Goal: Task Accomplishment & Management: Manage account settings

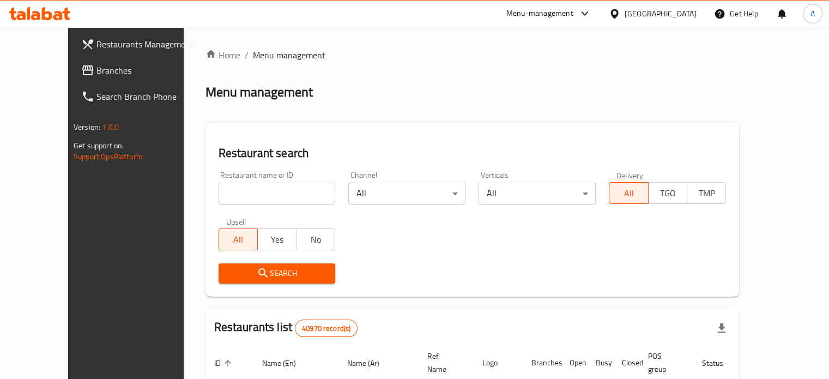
drag, startPoint x: 261, startPoint y: 203, endPoint x: 263, endPoint y: 195, distance: 8.5
click at [261, 203] on input "search" at bounding box center [277, 194] width 117 height 22
type input "ح"
type input "[PERSON_NAME]"
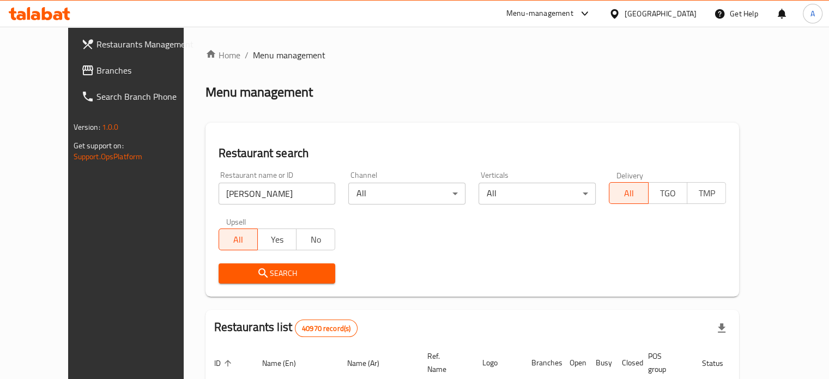
click at [275, 276] on span "Search" at bounding box center [277, 274] width 100 height 14
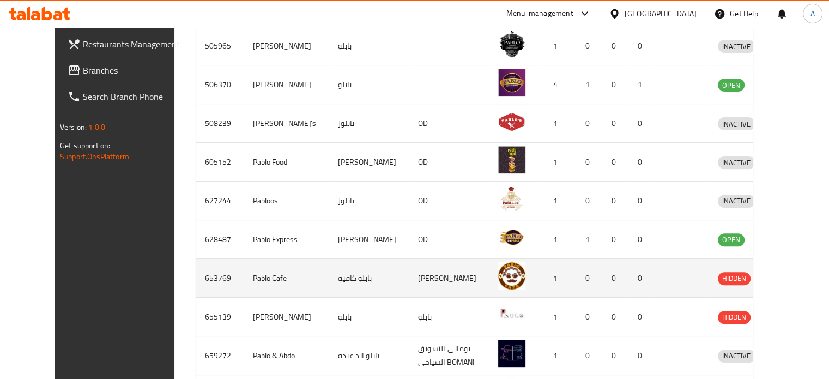
scroll to position [442, 0]
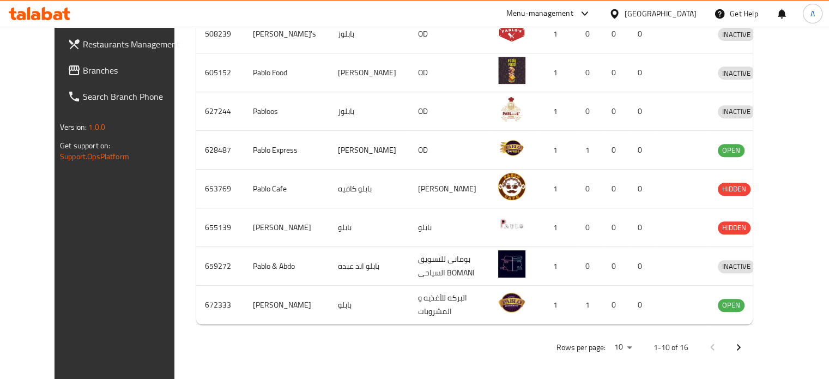
click at [745, 341] on icon "Next page" at bounding box center [738, 347] width 13 height 13
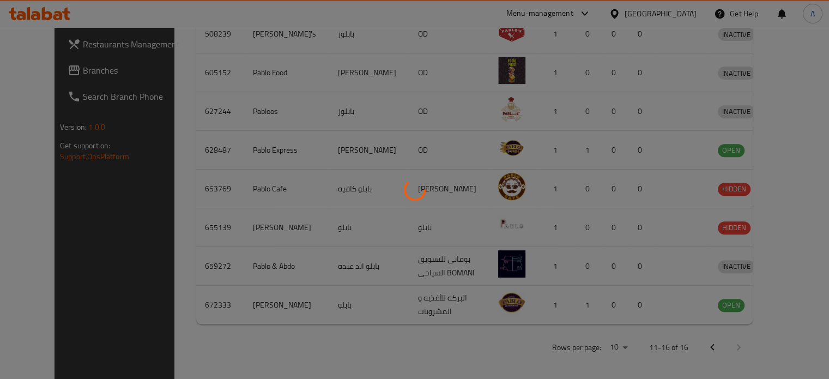
scroll to position [299, 0]
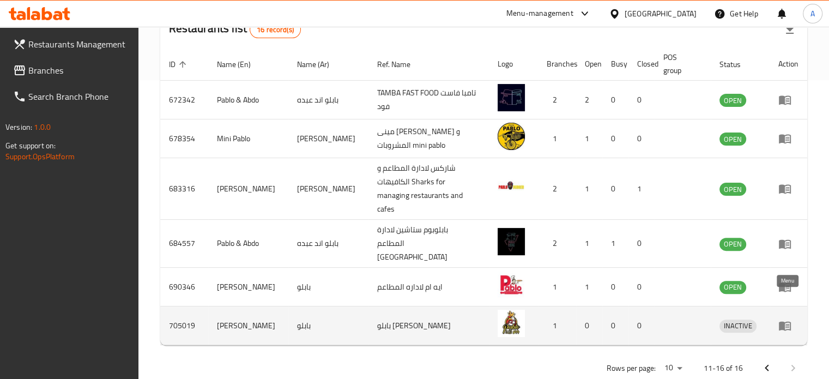
click at [788, 319] on icon "enhanced table" at bounding box center [785, 325] width 13 height 13
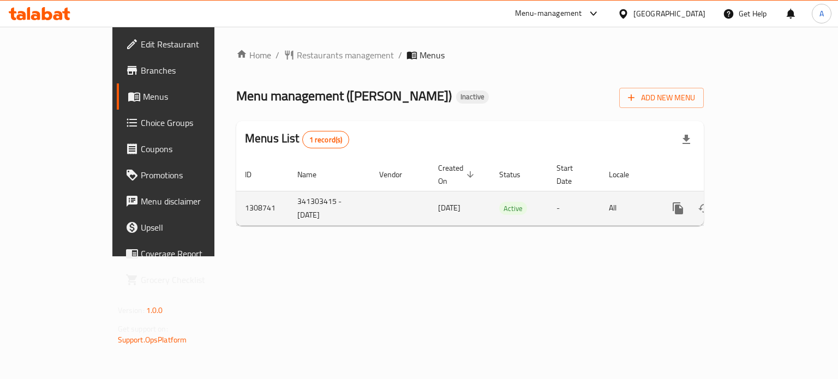
click at [761, 203] on icon "enhanced table" at bounding box center [756, 208] width 10 height 10
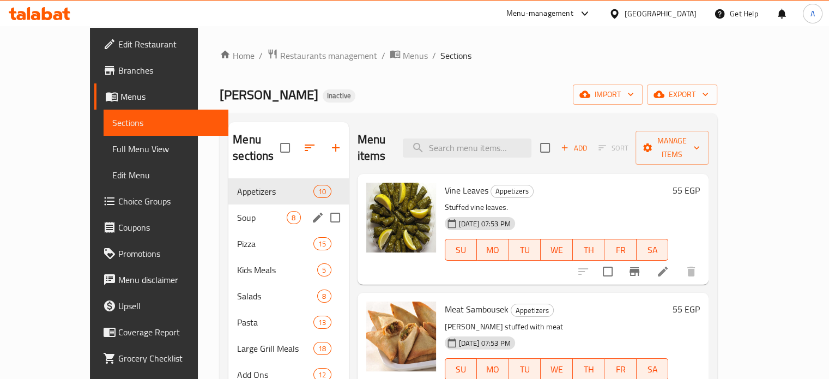
click at [228, 205] on div "Soup 8" at bounding box center [288, 218] width 120 height 26
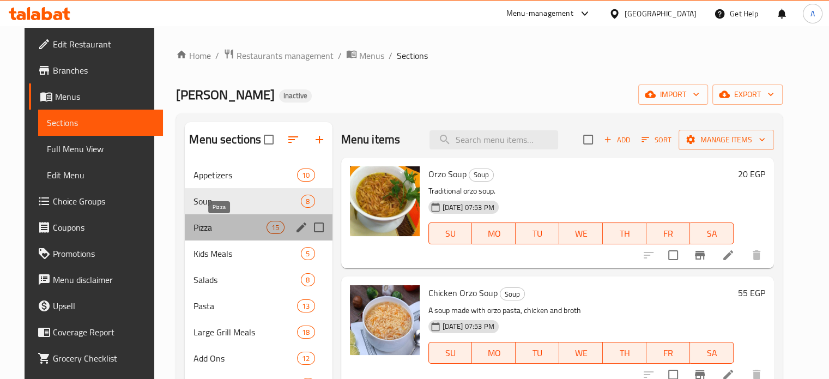
click at [195, 227] on span "Pizza" at bounding box center [230, 227] width 73 height 13
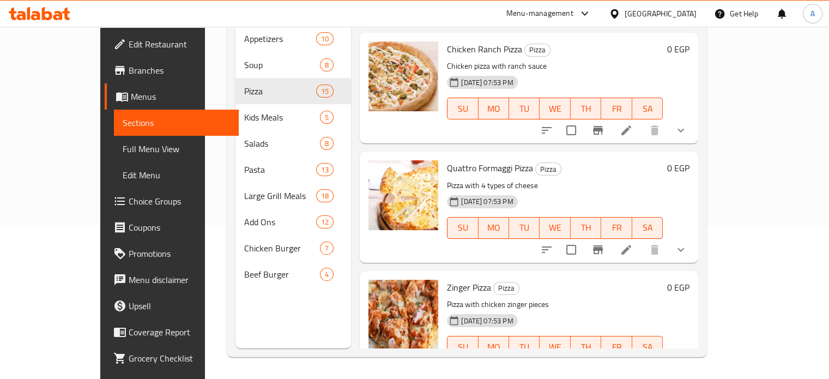
scroll to position [801, 0]
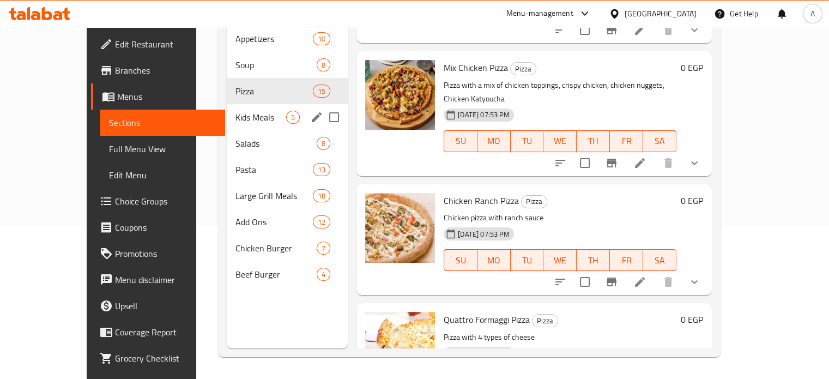
click at [246, 104] on div "Kids Meals 5" at bounding box center [287, 117] width 121 height 26
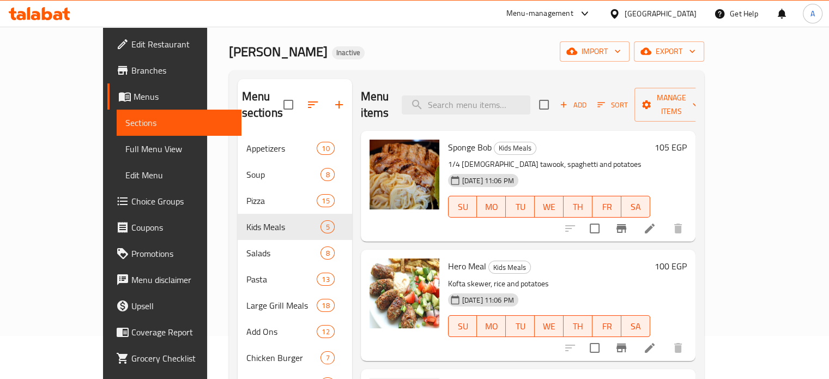
scroll to position [109, 0]
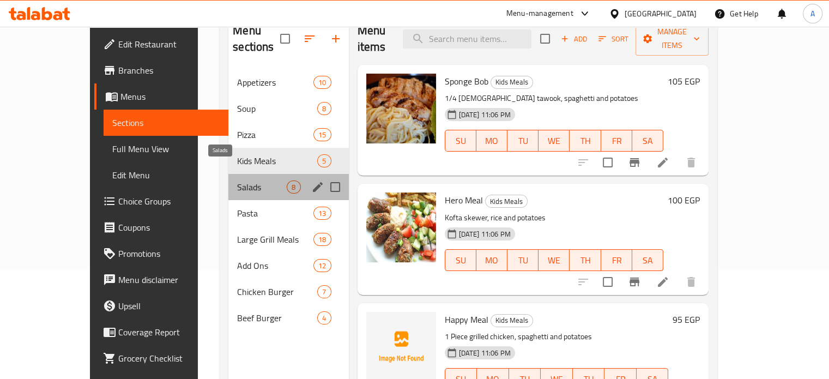
click at [237, 181] on span "Salads" at bounding box center [262, 187] width 50 height 13
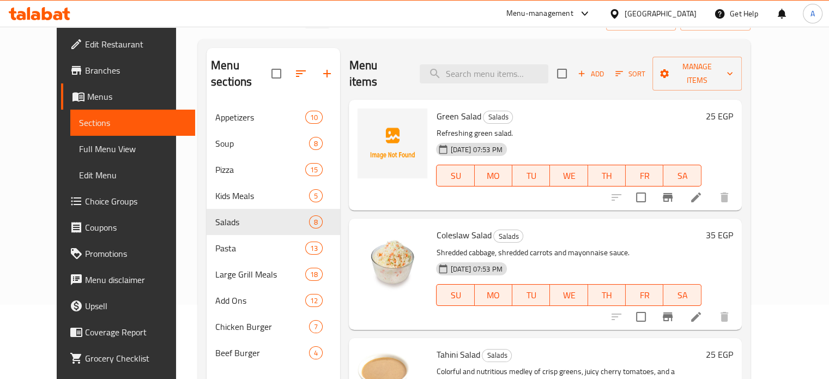
scroll to position [55, 0]
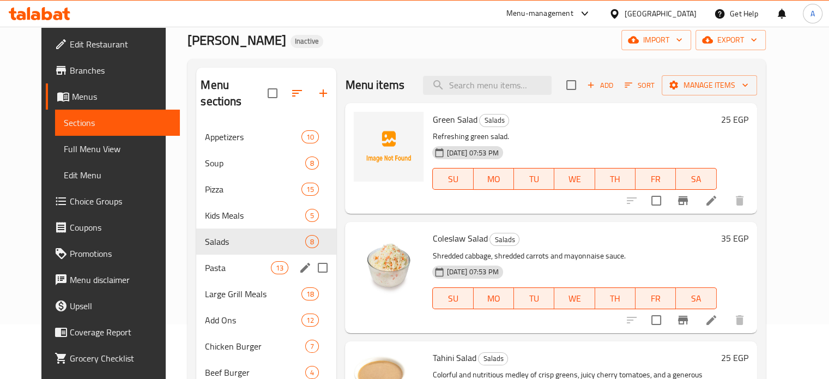
click at [232, 255] on div "Pasta 13" at bounding box center [266, 268] width 140 height 26
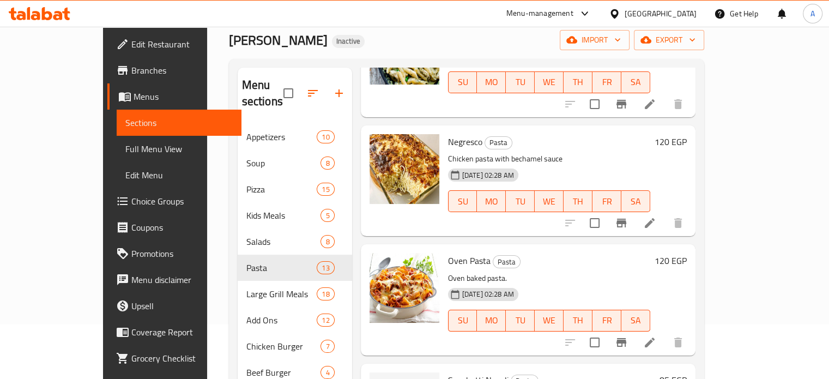
scroll to position [1168, 0]
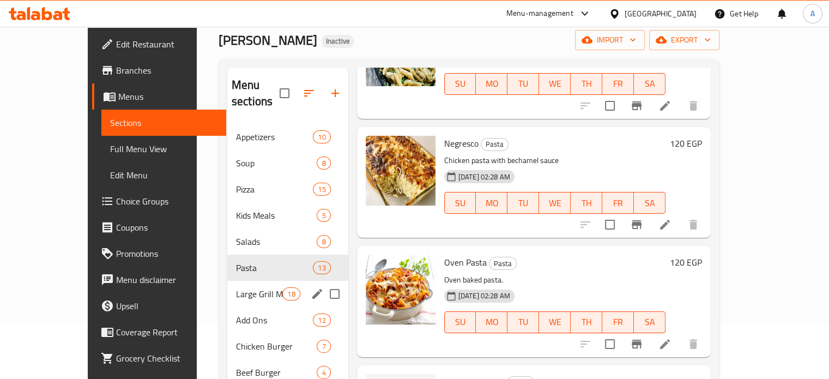
click at [227, 281] on div "Large Grill Meals 18" at bounding box center [287, 294] width 121 height 26
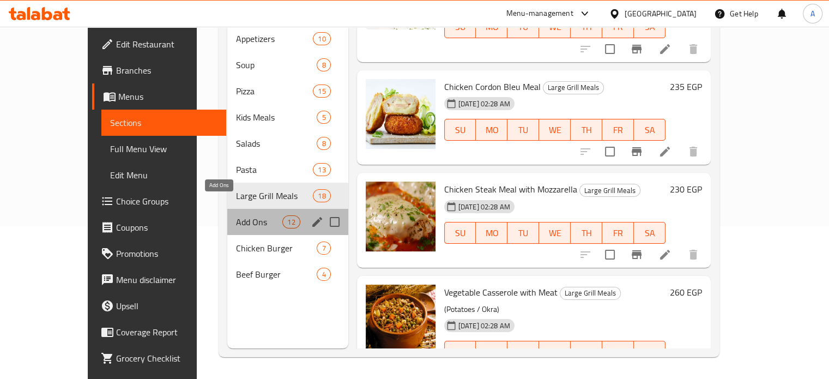
click at [236, 215] on span "Add Ons" at bounding box center [259, 221] width 46 height 13
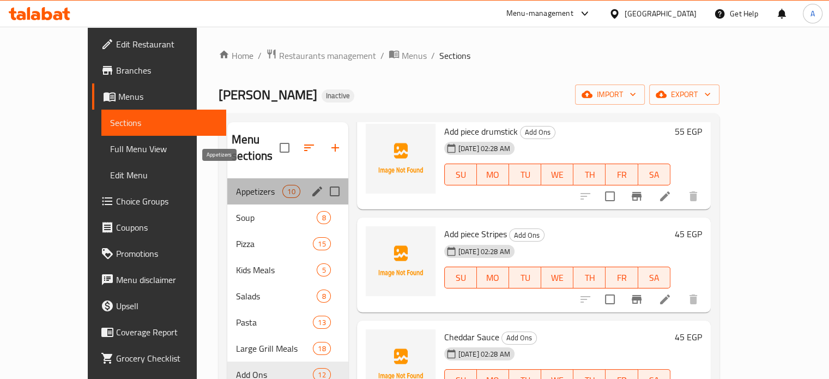
click at [236, 185] on span "Appetizers" at bounding box center [259, 191] width 46 height 13
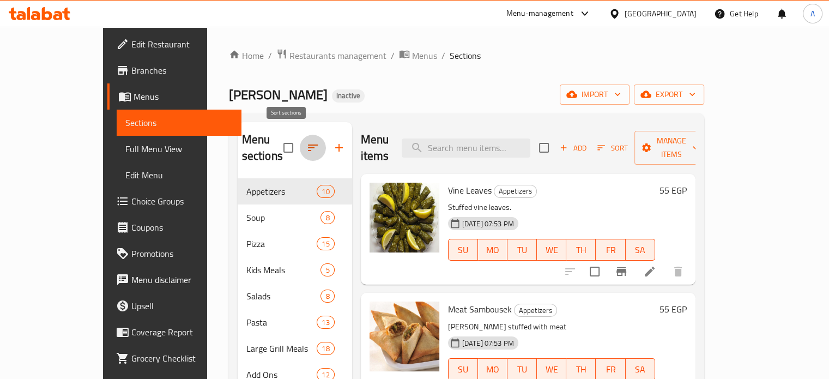
click at [306, 141] on icon "button" at bounding box center [312, 147] width 13 height 13
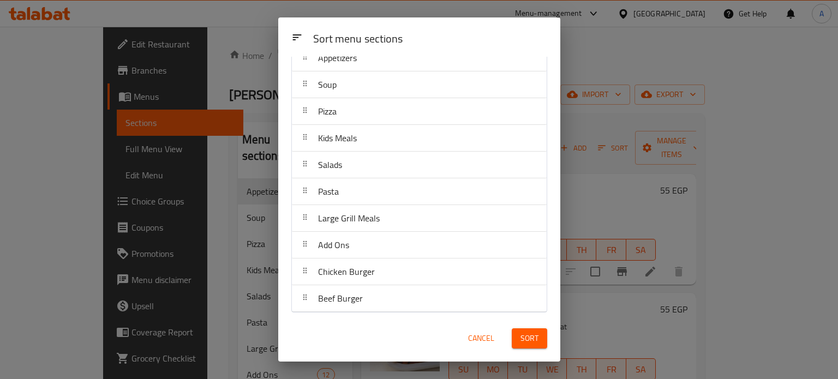
click at [640, 58] on div "Sort menu sections Sort menu sections Appetizers Soup Pizza Kids Meals Salads P…" at bounding box center [419, 189] width 838 height 379
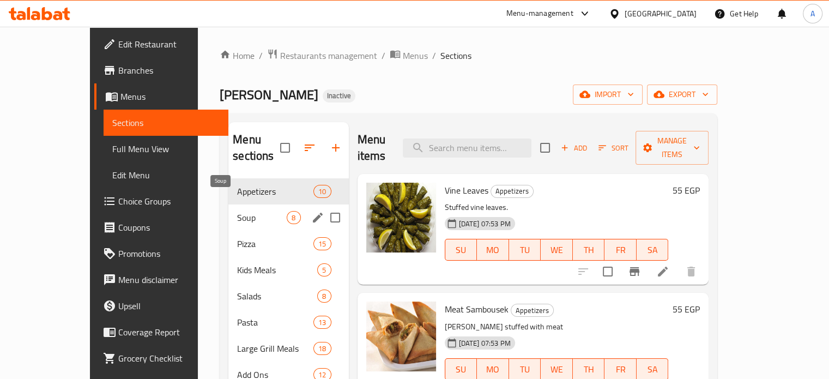
click at [237, 211] on span "Soup" at bounding box center [262, 217] width 50 height 13
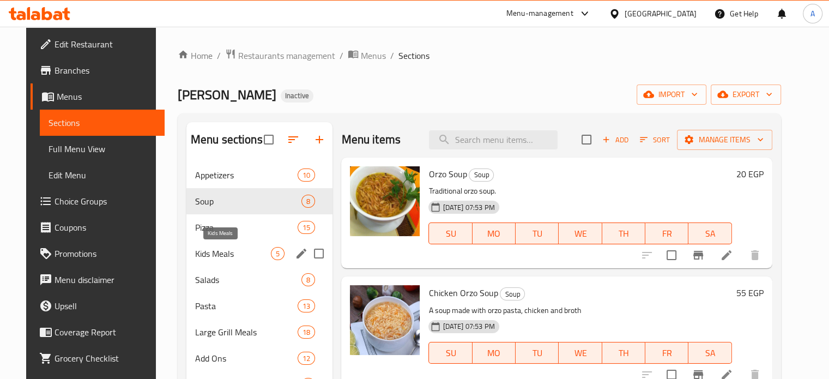
click at [195, 251] on span "Kids Meals" at bounding box center [233, 253] width 76 height 13
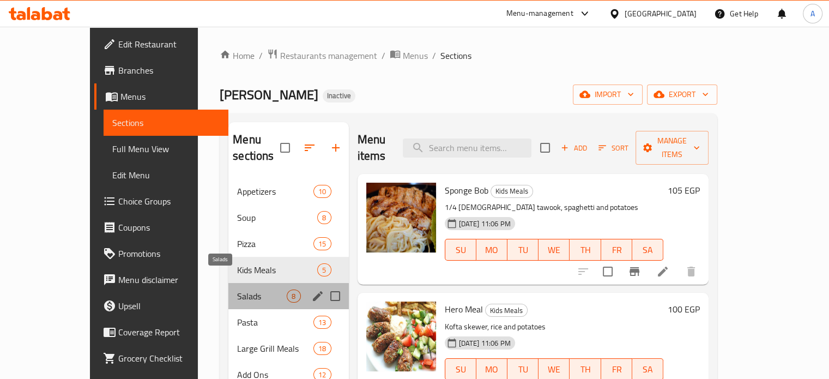
click at [237, 290] on span "Salads" at bounding box center [262, 296] width 50 height 13
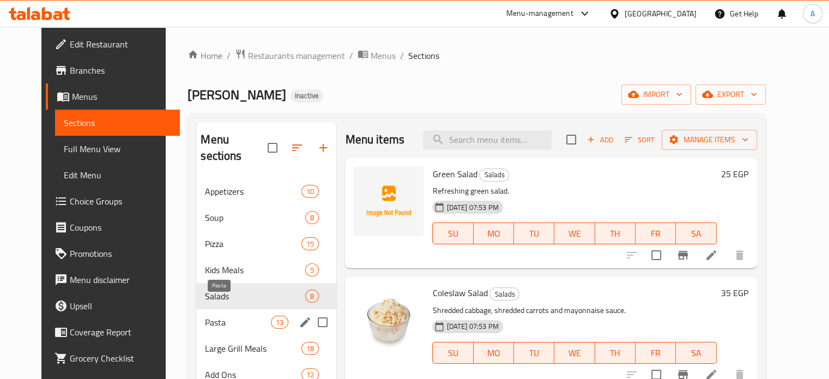
click at [205, 316] on span "Pasta" at bounding box center [238, 322] width 66 height 13
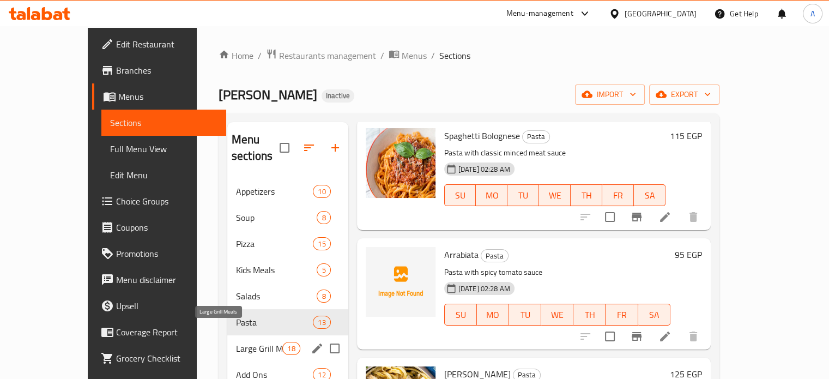
click at [236, 342] on span "Large Grill Meals" at bounding box center [259, 348] width 46 height 13
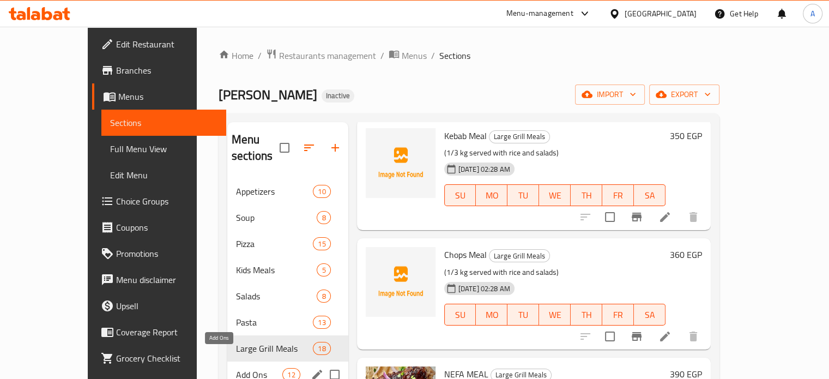
click at [236, 368] on span "Add Ons" at bounding box center [259, 374] width 46 height 13
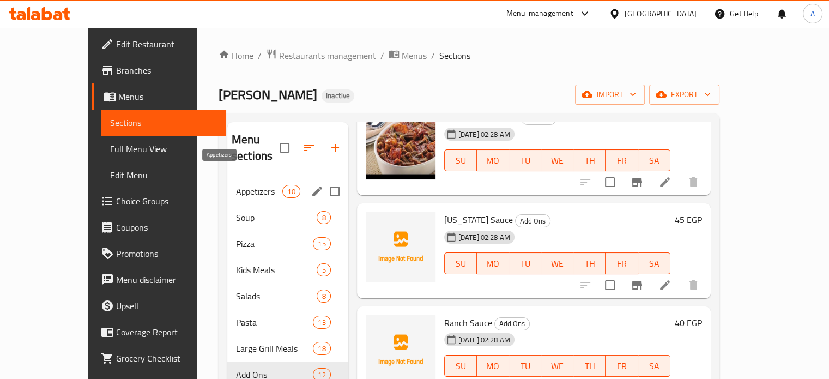
click at [227, 178] on div "Appetizers 10" at bounding box center [287, 191] width 121 height 26
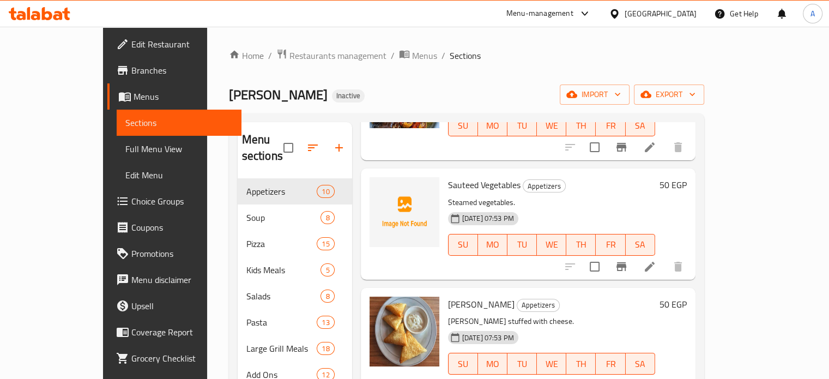
scroll to position [362, 0]
click at [655, 263] on icon at bounding box center [650, 268] width 10 height 10
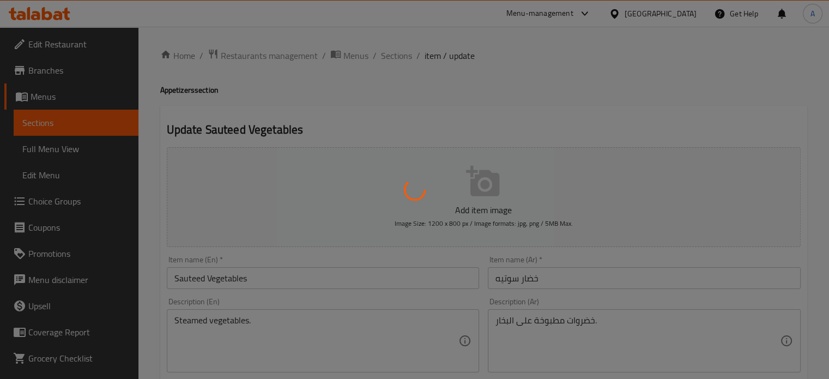
click at [507, 280] on div at bounding box center [414, 189] width 829 height 379
click at [568, 290] on div at bounding box center [414, 189] width 829 height 379
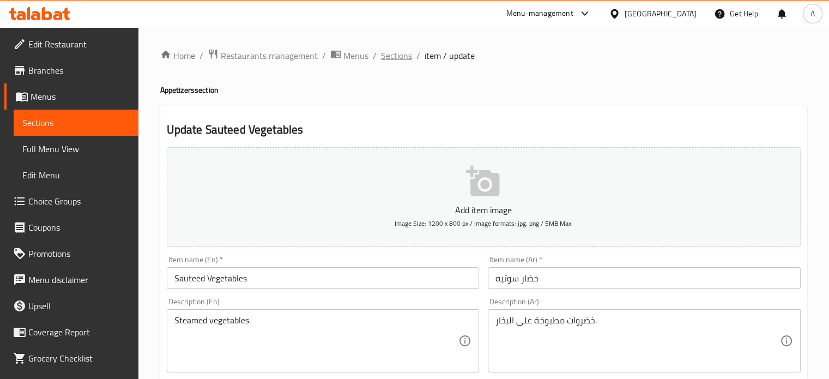
click at [394, 52] on span "Sections" at bounding box center [396, 55] width 31 height 13
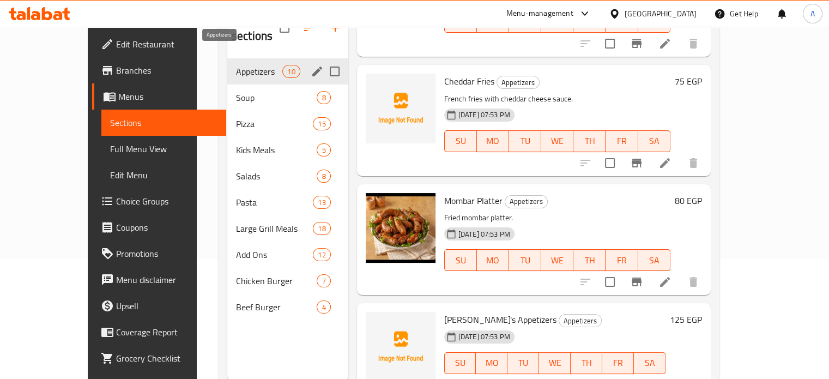
scroll to position [98, 0]
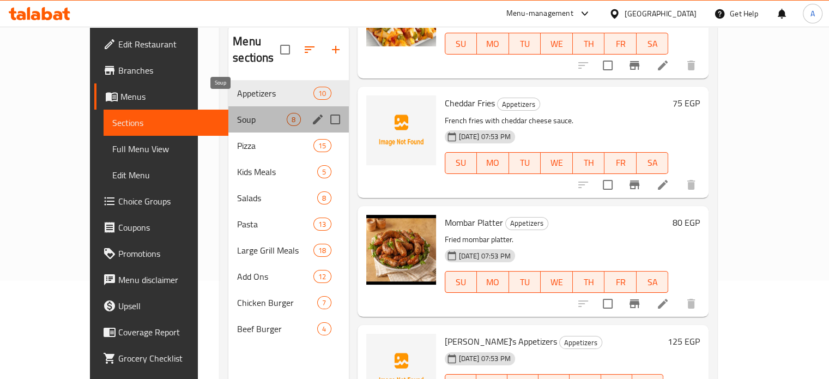
click at [237, 113] on span "Soup" at bounding box center [262, 119] width 50 height 13
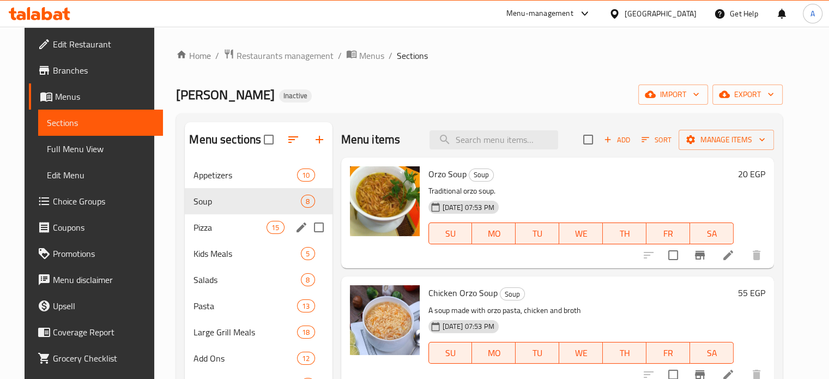
click at [194, 230] on span "Pizza" at bounding box center [230, 227] width 73 height 13
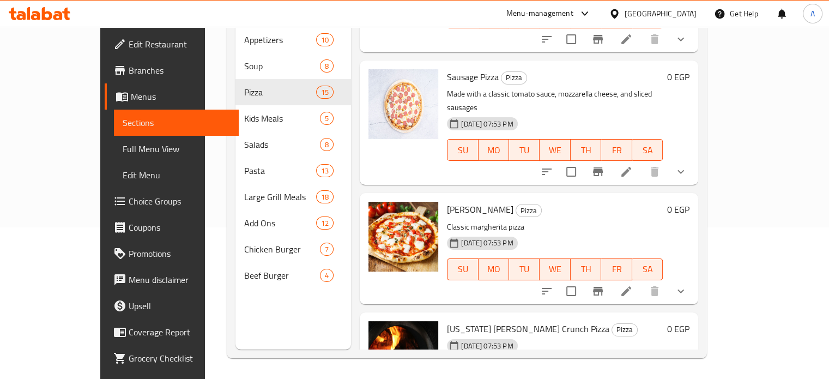
scroll to position [153, 0]
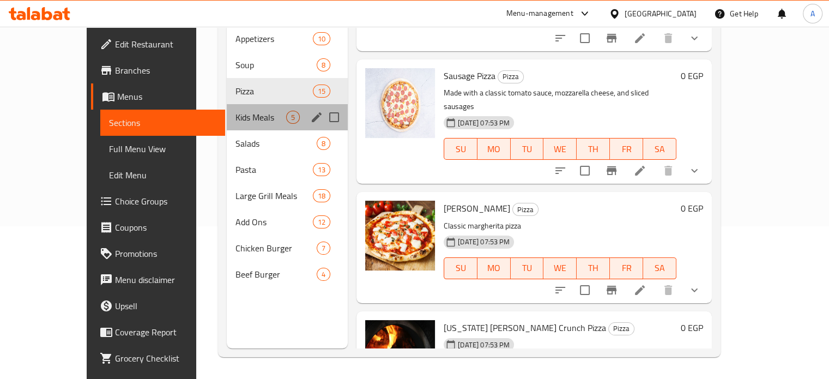
click at [227, 104] on div "Kids Meals 5" at bounding box center [287, 117] width 121 height 26
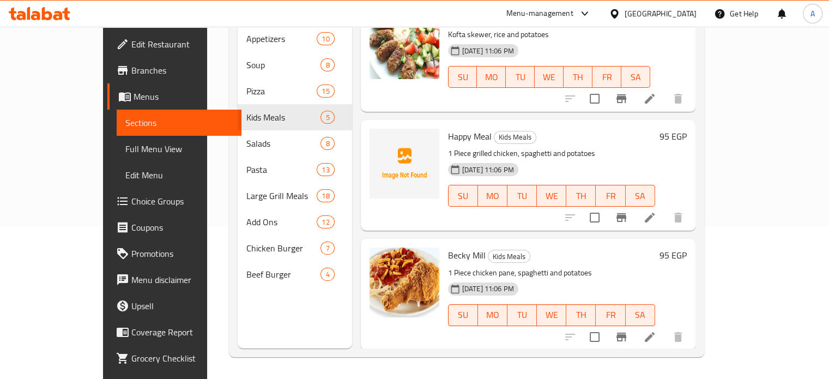
scroll to position [135, 0]
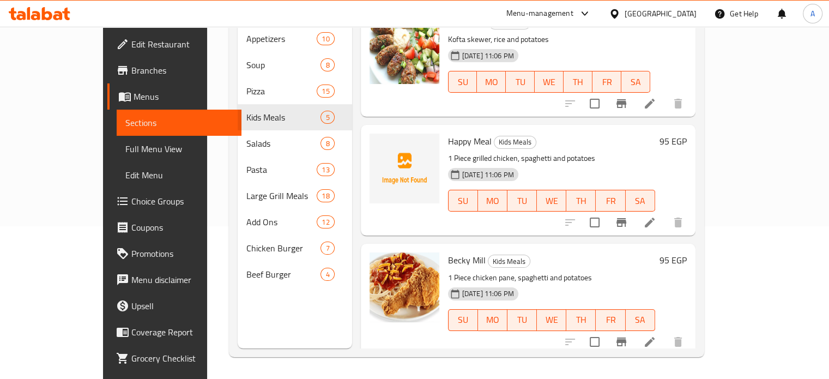
drag, startPoint x: 790, startPoint y: 186, endPoint x: 795, endPoint y: 113, distance: 73.2
click at [696, 113] on div "Menu items Add Sort Manage items Sponge [PERSON_NAME] Kids Meals 1/4 Shish tawo…" at bounding box center [524, 158] width 344 height 379
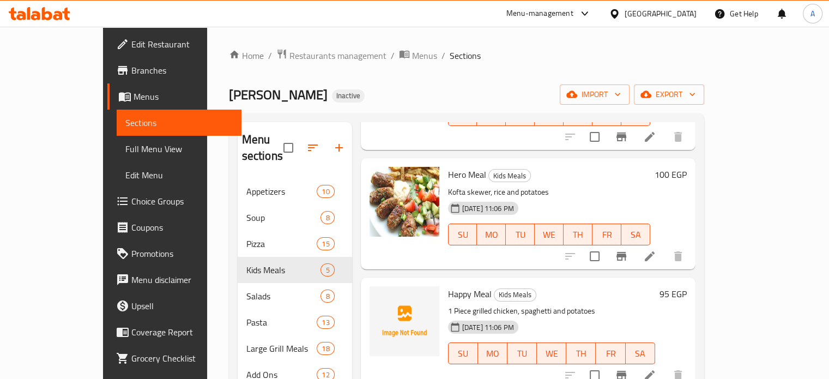
scroll to position [26, 0]
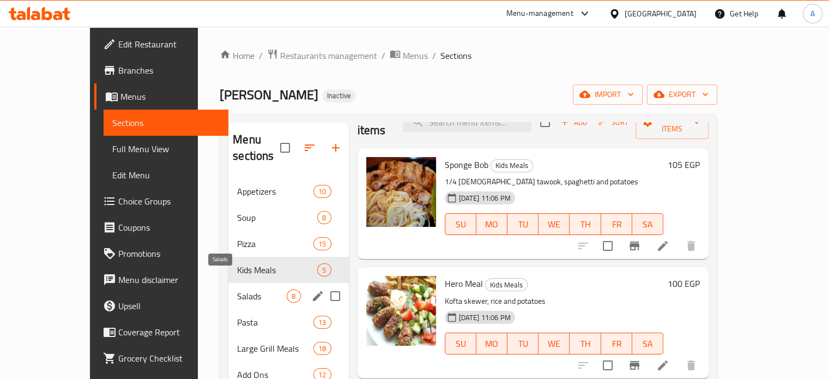
click at [237, 290] on span "Salads" at bounding box center [262, 296] width 50 height 13
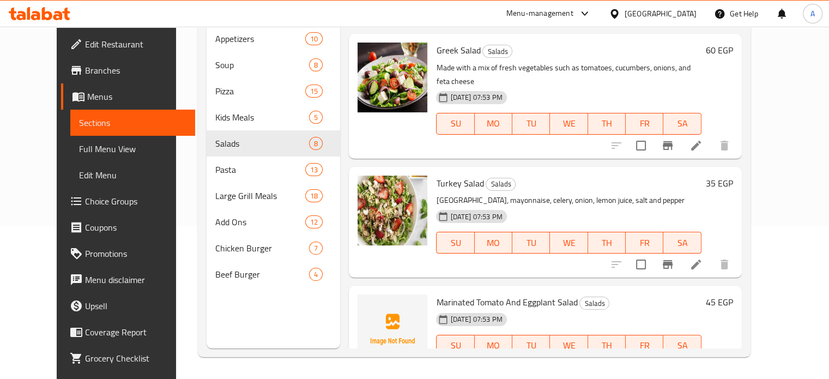
scroll to position [598, 0]
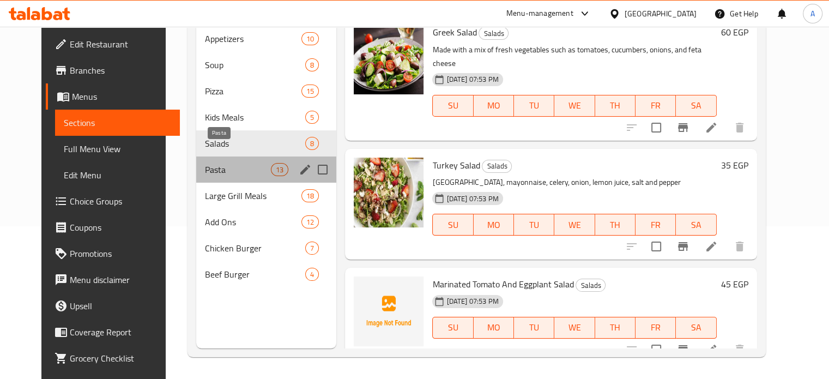
click at [205, 163] on span "Pasta" at bounding box center [238, 169] width 66 height 13
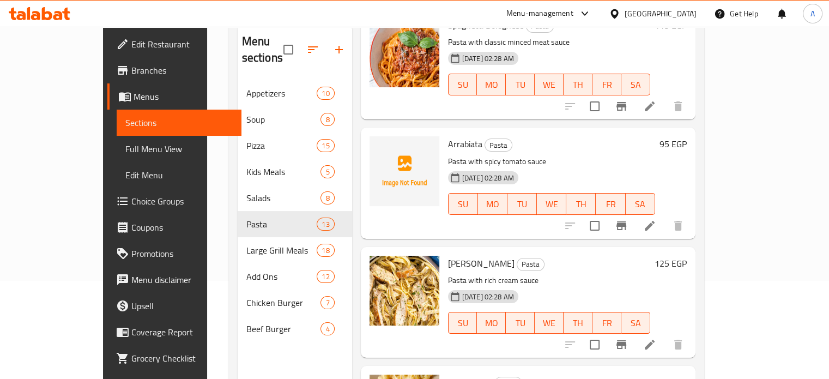
scroll to position [109, 0]
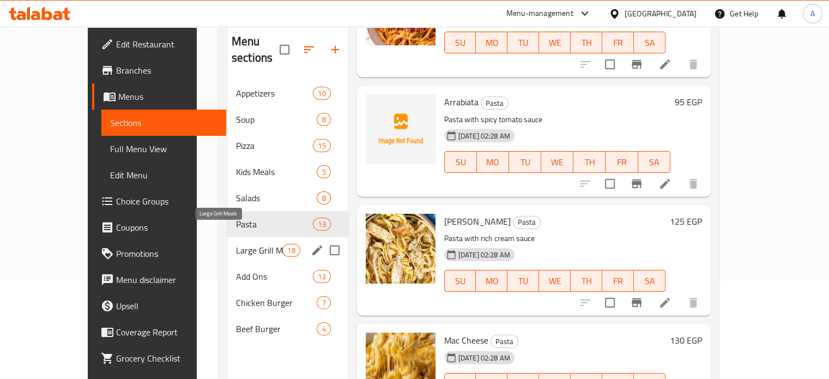
click at [252, 244] on span "Large Grill Meals" at bounding box center [259, 250] width 46 height 13
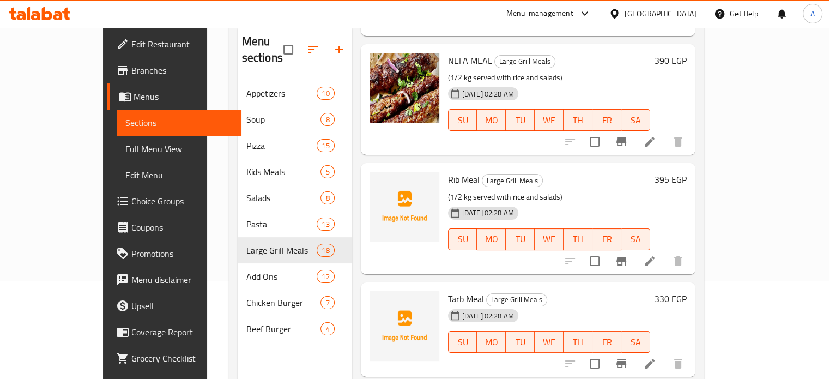
scroll to position [273, 0]
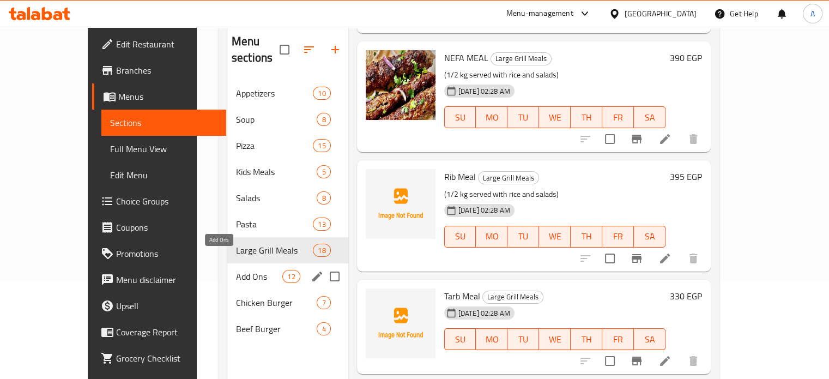
click at [236, 270] on span "Add Ons" at bounding box center [259, 276] width 46 height 13
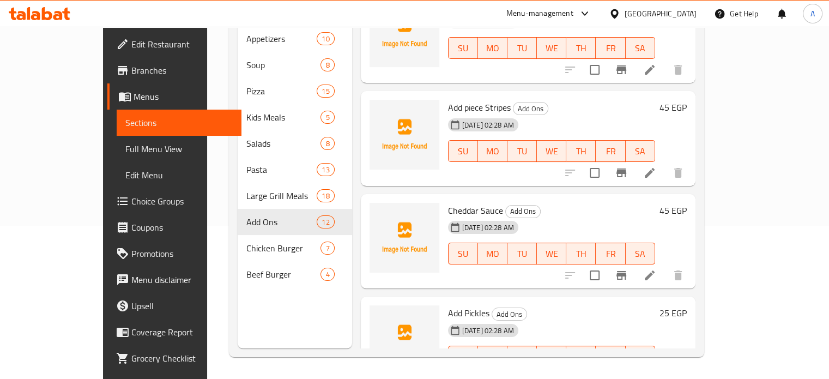
scroll to position [882, 0]
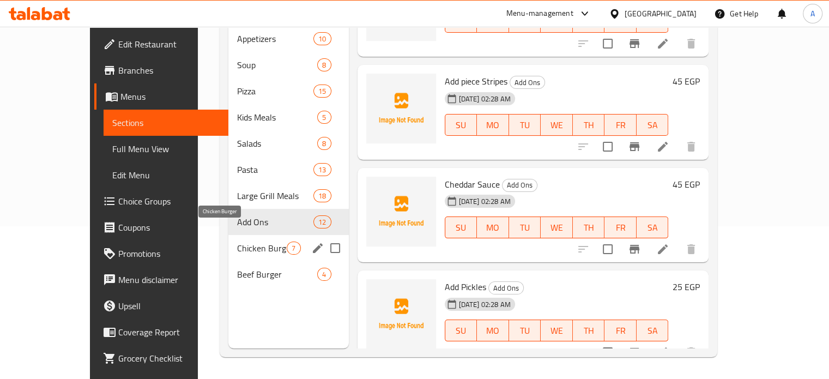
click at [237, 242] on span "Chicken Burger" at bounding box center [262, 248] width 50 height 13
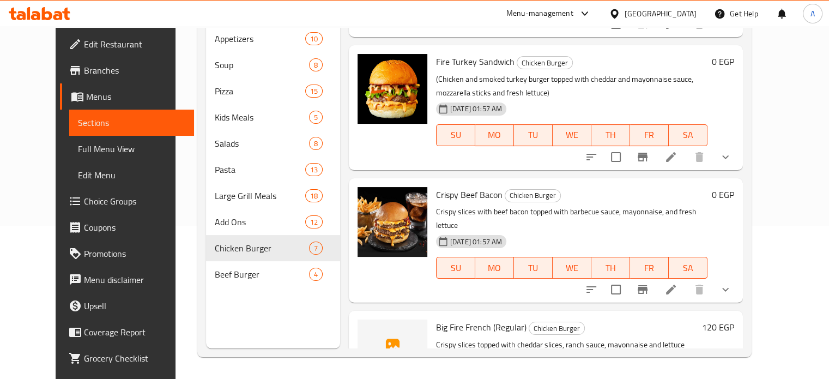
scroll to position [109, 0]
drag, startPoint x: 423, startPoint y: 285, endPoint x: 476, endPoint y: 284, distance: 52.9
click at [476, 318] on span "Big Fire French (Regular)" at bounding box center [481, 326] width 91 height 16
copy span "Big Fire French"
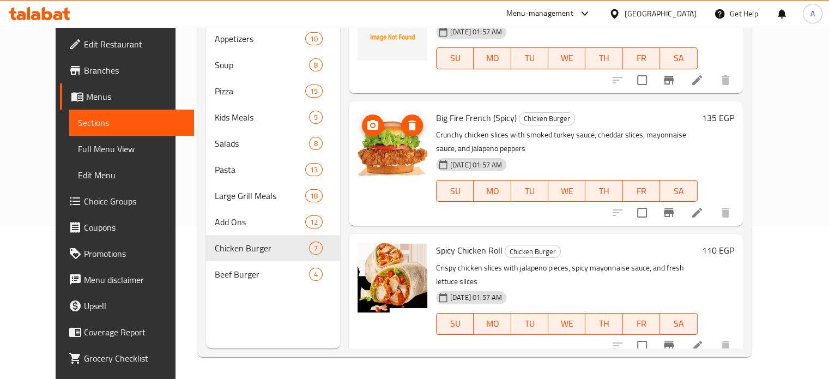
scroll to position [509, 0]
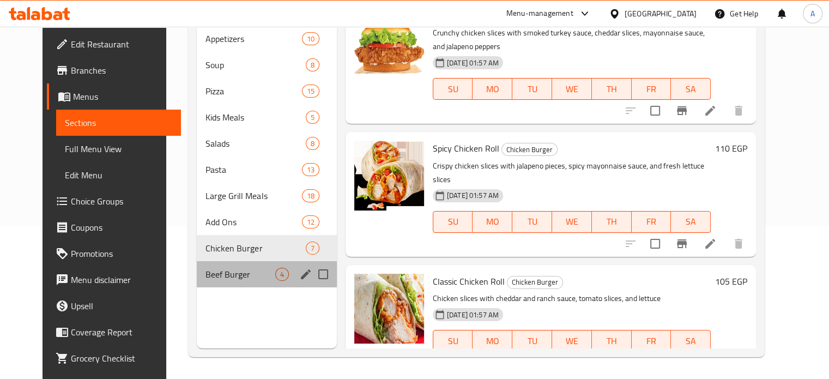
click at [206, 261] on div "Beef Burger 4" at bounding box center [267, 274] width 140 height 26
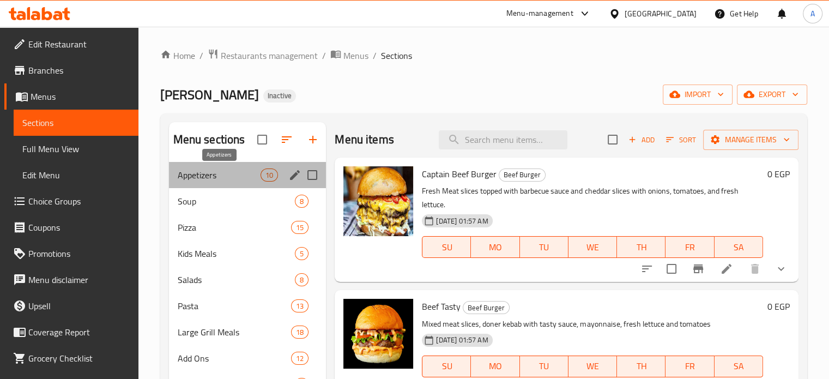
click at [194, 178] on span "Appetizers" at bounding box center [219, 175] width 83 height 13
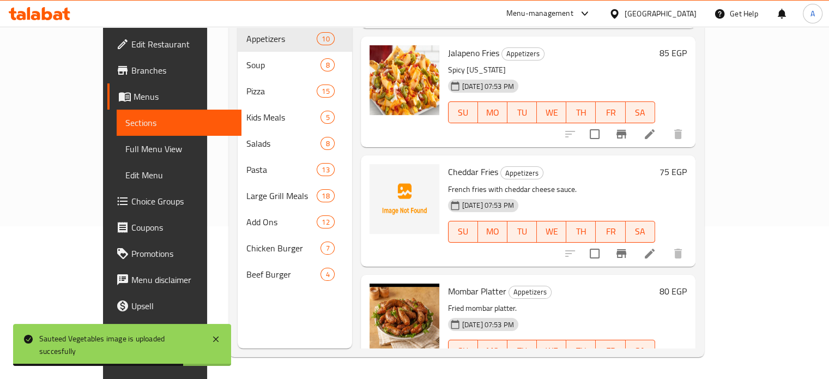
scroll to position [702, 0]
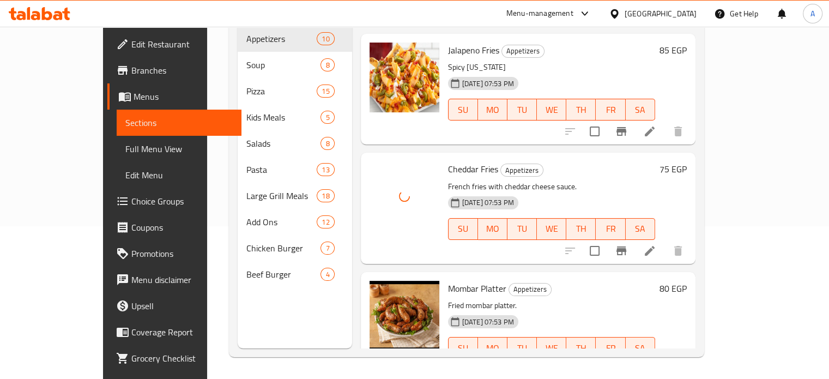
click at [624, 180] on p "French fries with cheddar cheese sauce." at bounding box center [551, 187] width 207 height 14
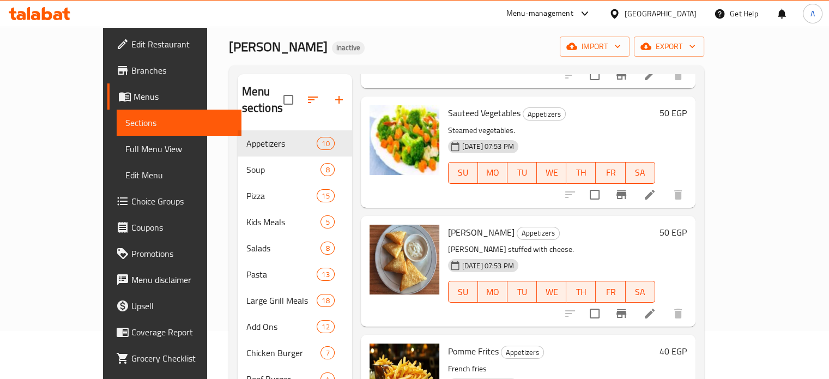
scroll to position [44, 0]
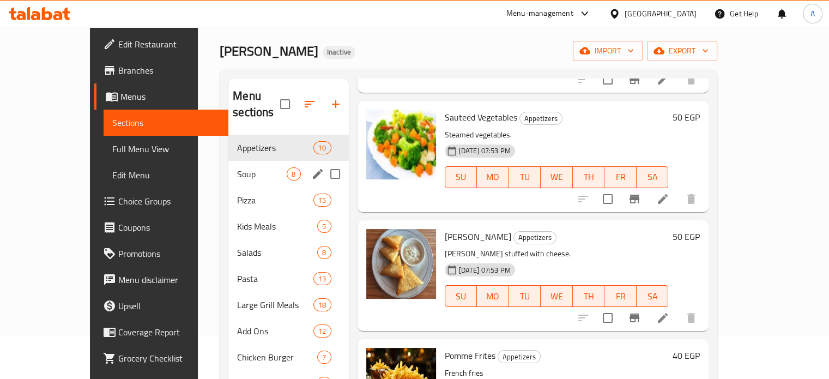
click at [228, 161] on div "Soup 8" at bounding box center [288, 174] width 120 height 26
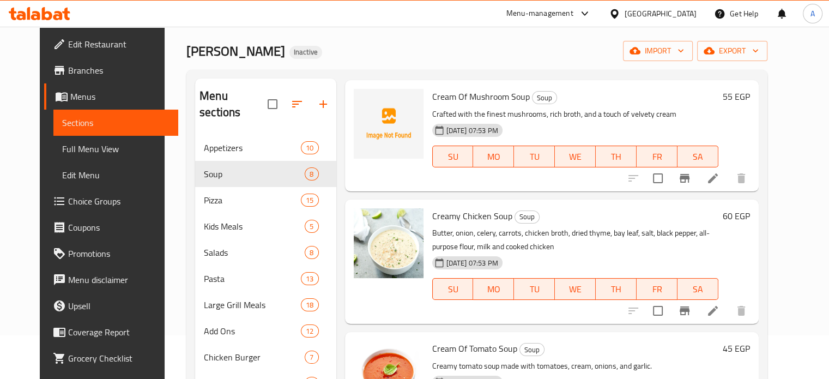
scroll to position [332, 0]
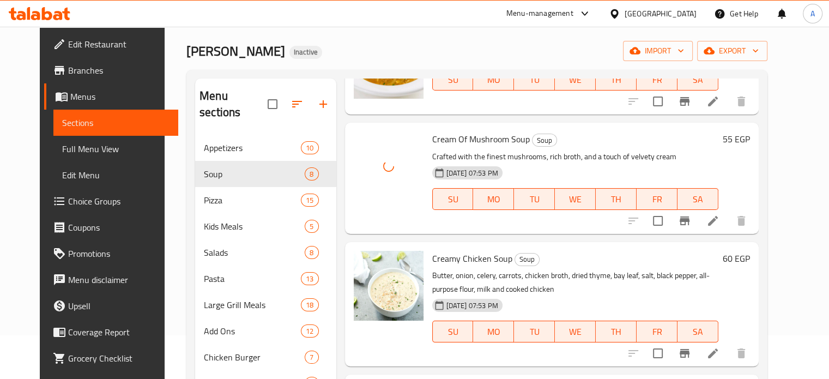
click at [705, 155] on p "Crafted with the finest mushrooms, rich broth, and a touch of velvety cream" at bounding box center [575, 157] width 287 height 14
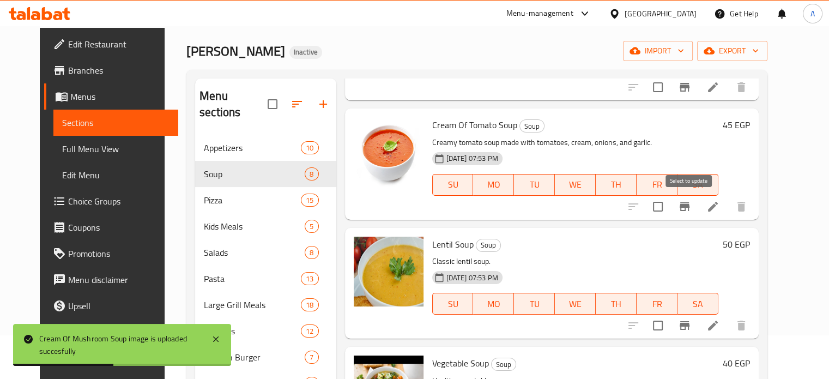
scroll to position [0, 0]
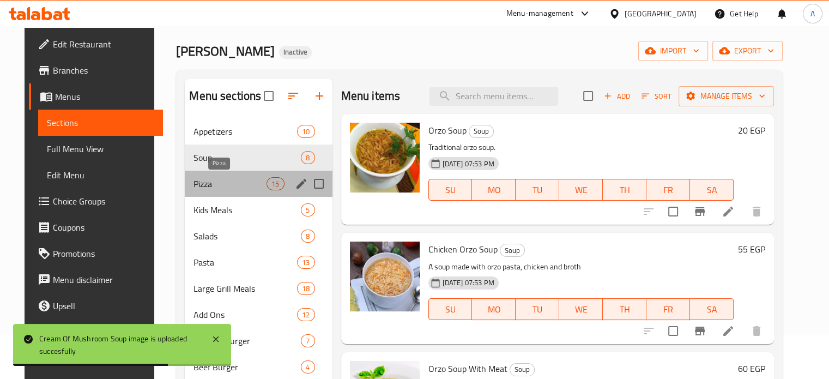
click at [251, 181] on span "Pizza" at bounding box center [230, 183] width 73 height 13
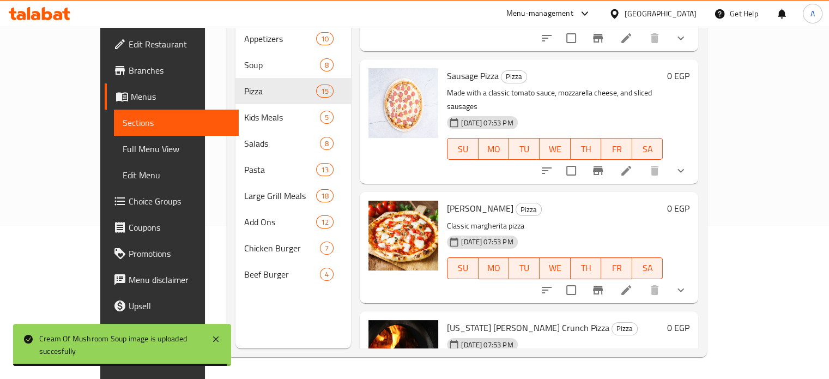
scroll to position [436, 0]
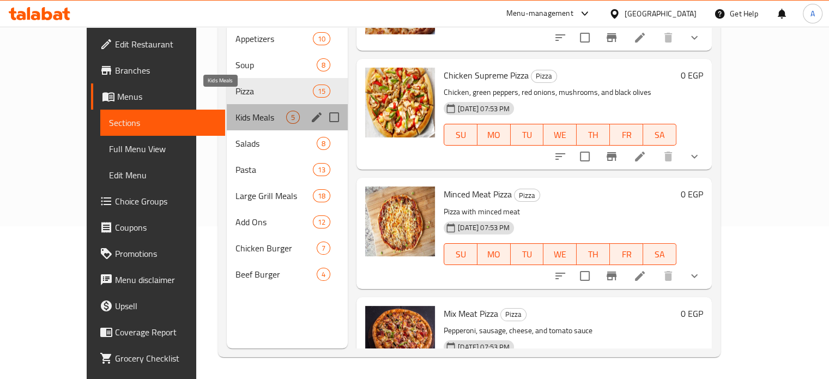
click at [253, 111] on span "Kids Meals" at bounding box center [261, 117] width 51 height 13
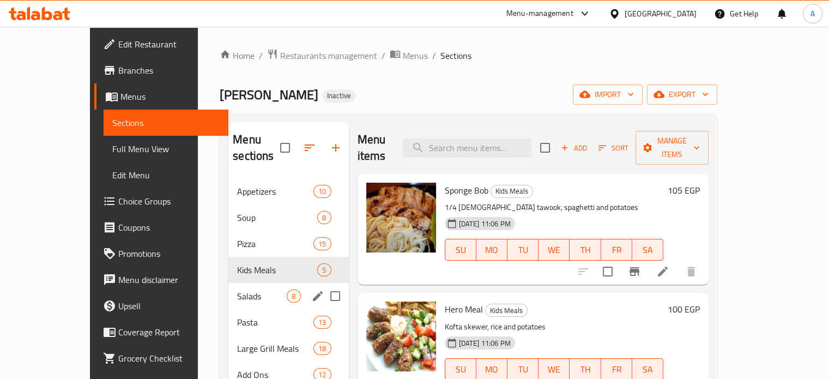
click at [228, 283] on div "Salads 8" at bounding box center [288, 296] width 120 height 26
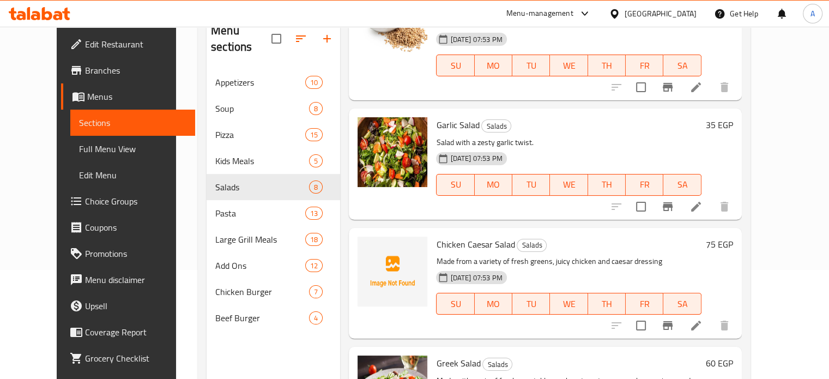
scroll to position [382, 0]
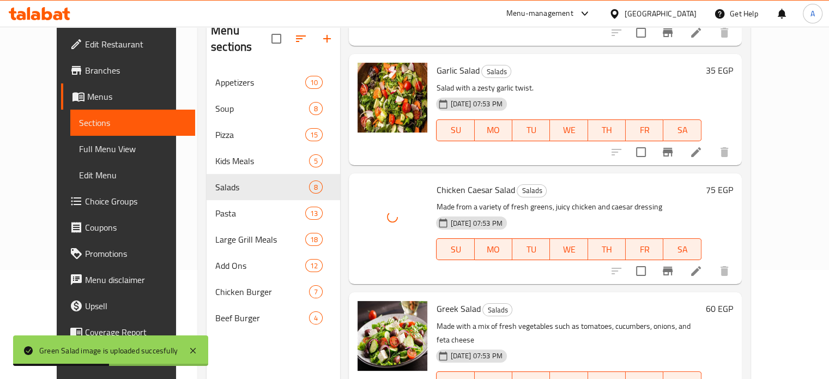
click at [596, 182] on div "Chicken Caesar Salad Salads Made from a variety of fresh greens, juicy chicken …" at bounding box center [569, 229] width 274 height 102
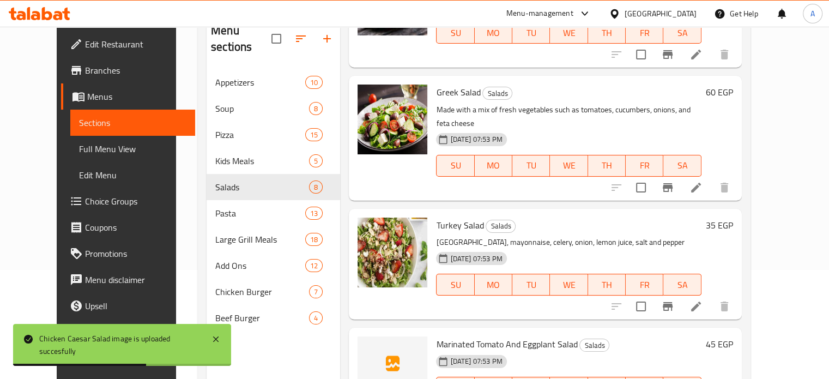
scroll to position [153, 0]
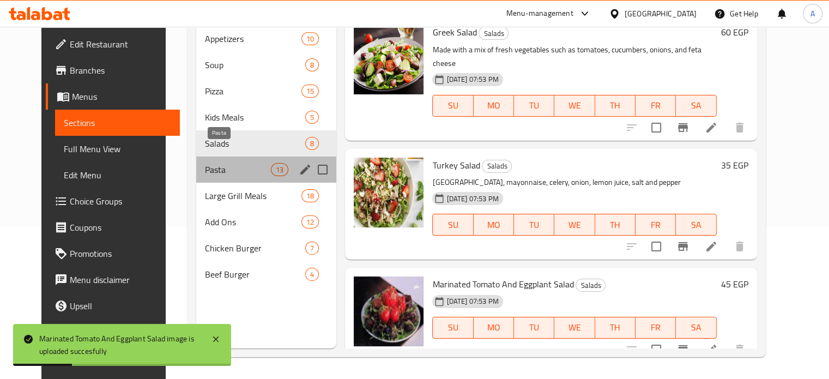
click at [205, 163] on span "Pasta" at bounding box center [238, 169] width 66 height 13
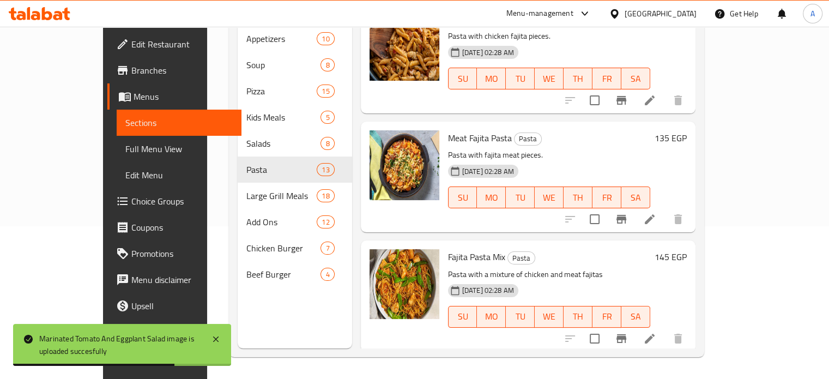
scroll to position [1180, 0]
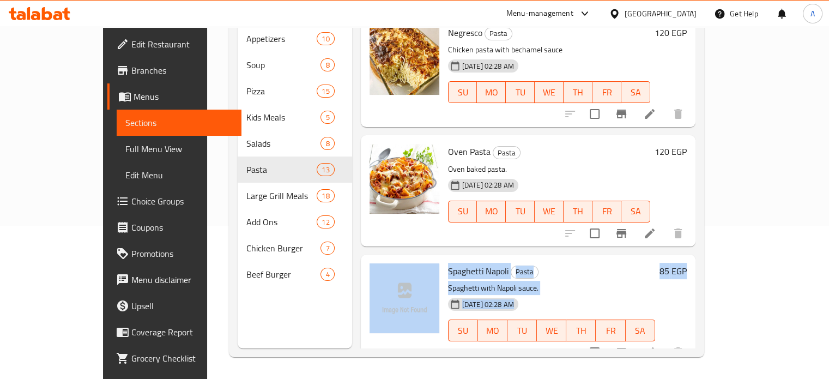
drag, startPoint x: 798, startPoint y: 294, endPoint x: 796, endPoint y: 209, distance: 84.6
click at [705, 209] on div "Menu sections Appetizers 10 Soup 8 Pizza 15 Kids Meals 5 Salads 8 Pasta 13 Larg…" at bounding box center [467, 159] width 476 height 396
click at [660, 263] on div "Spaghetti Napoli Pasta Spaghetti with Napoli sauce. [DATE] 02:28 AM SU MO TU WE…" at bounding box center [552, 310] width 216 height 102
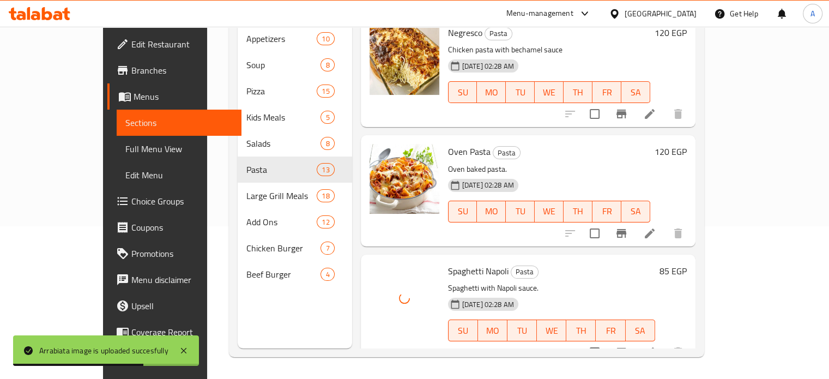
click at [508, 293] on div "[DATE] 02:28 AM SU MO TU WE TH FR SA" at bounding box center [552, 322] width 216 height 59
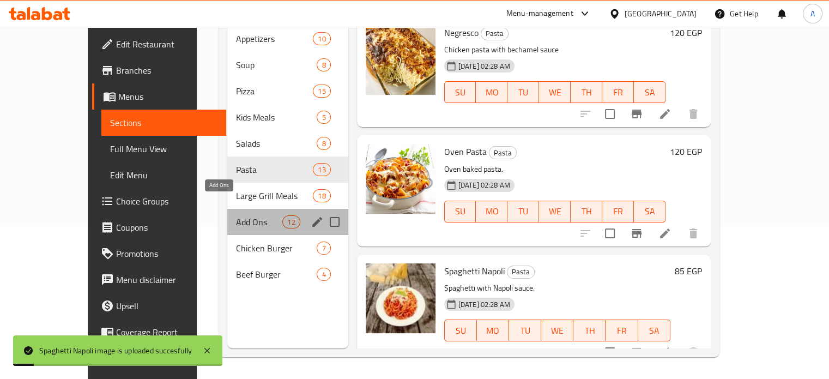
click at [236, 215] on span "Add Ons" at bounding box center [259, 221] width 46 height 13
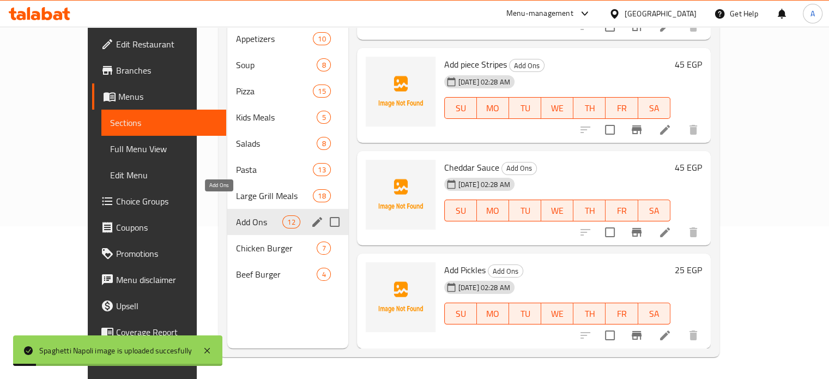
scroll to position [882, 0]
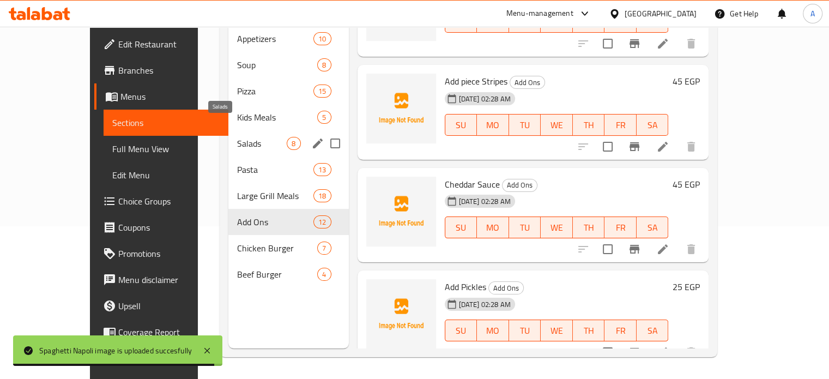
click at [237, 137] on span "Salads" at bounding box center [262, 143] width 50 height 13
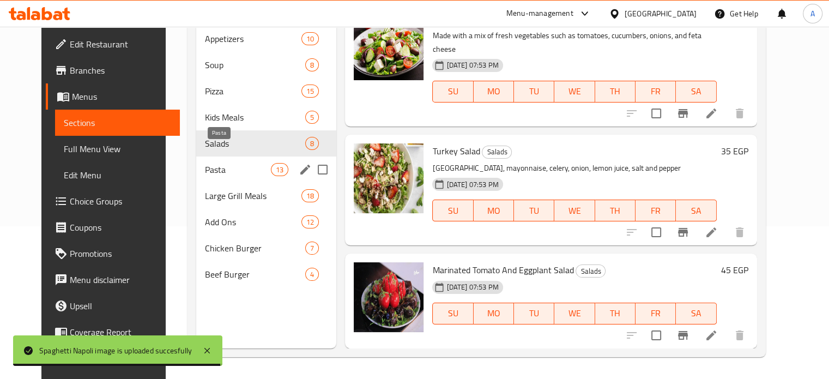
scroll to position [598, 0]
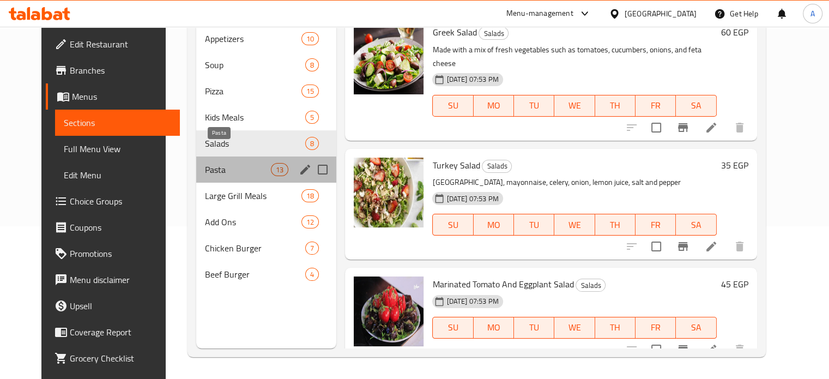
click at [205, 163] on span "Pasta" at bounding box center [238, 169] width 66 height 13
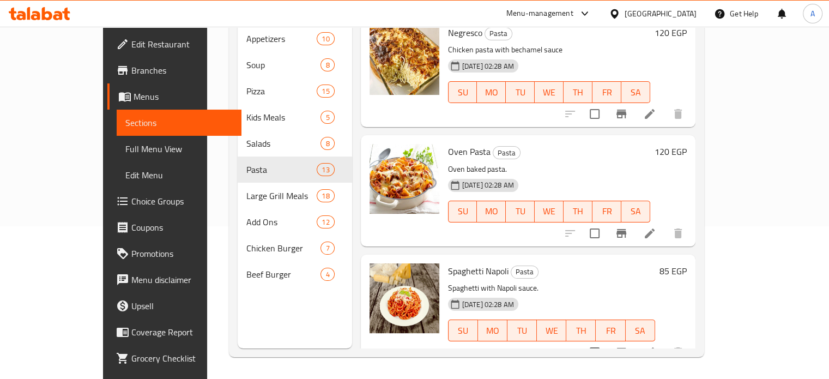
scroll to position [35, 0]
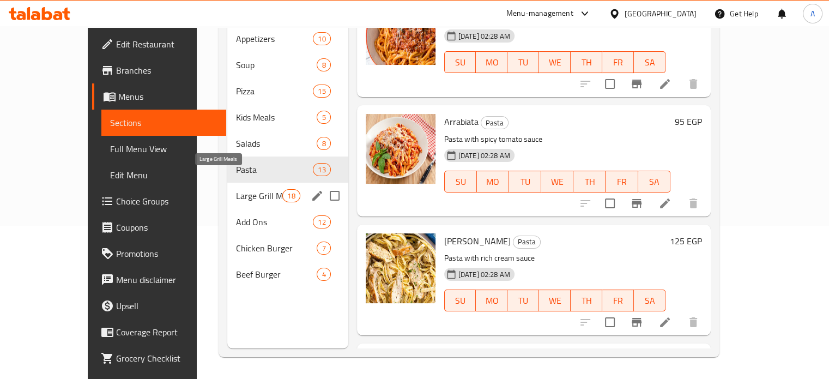
click at [236, 189] on span "Large Grill Meals" at bounding box center [259, 195] width 46 height 13
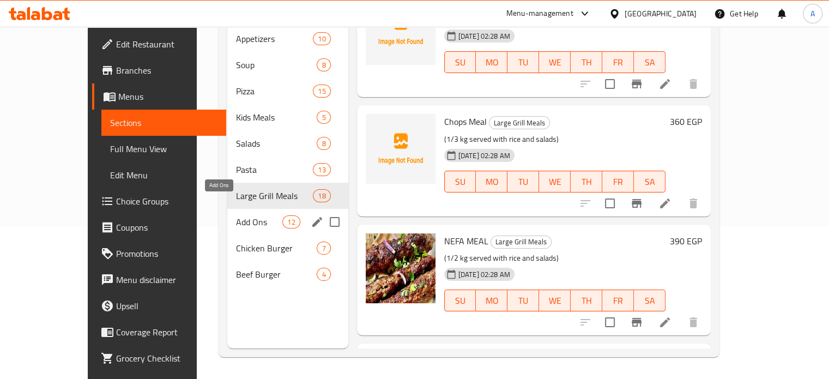
click at [236, 215] on span "Add Ons" at bounding box center [259, 221] width 46 height 13
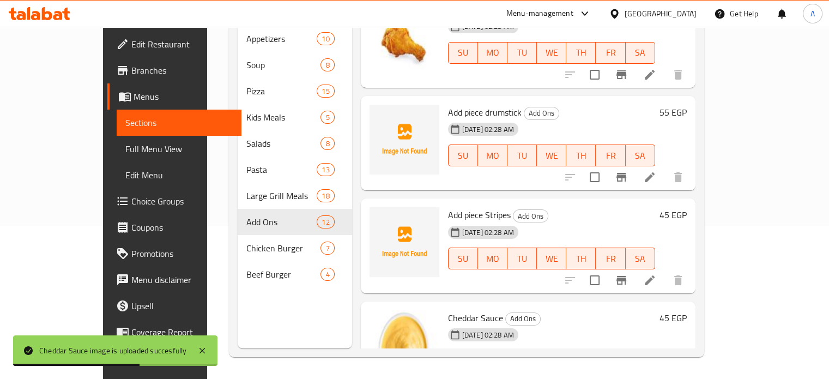
scroll to position [718, 0]
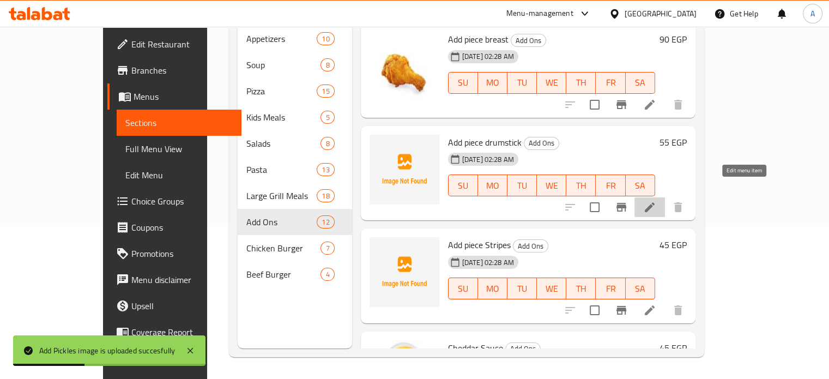
click at [657, 201] on icon at bounding box center [649, 207] width 13 height 13
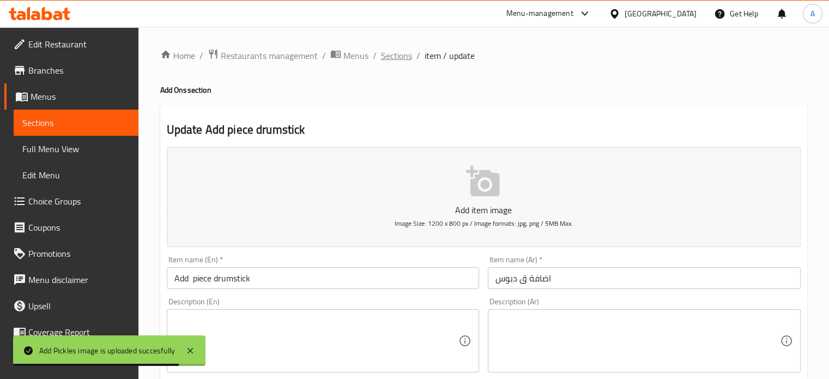
click at [402, 53] on span "Sections" at bounding box center [396, 55] width 31 height 13
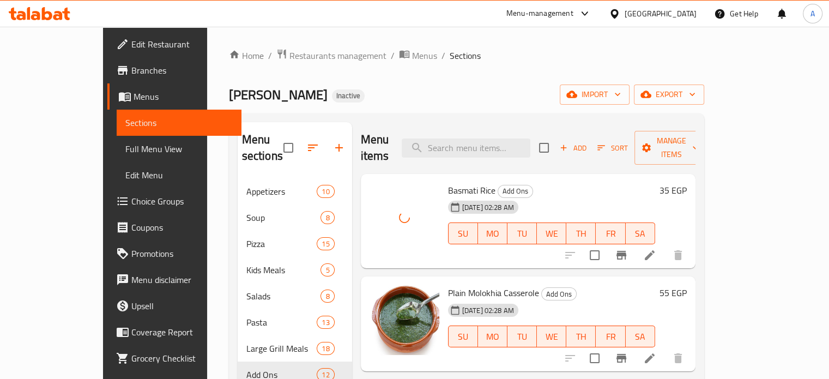
click at [449, 71] on div "Home / Restaurants management / Menus / Sections pablo Inactive import export M…" at bounding box center [467, 279] width 476 height 461
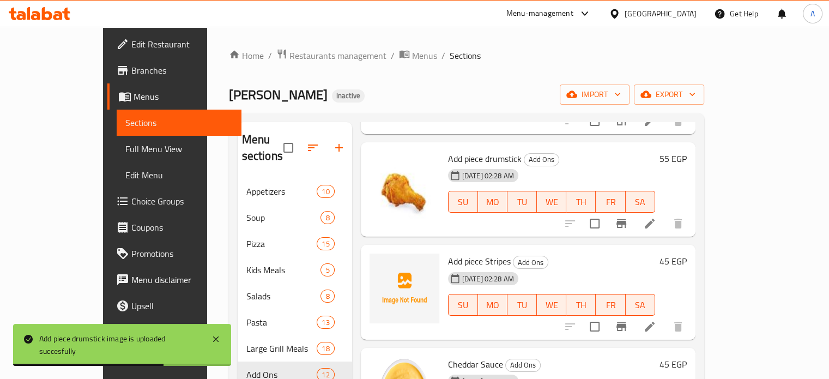
scroll to position [882, 0]
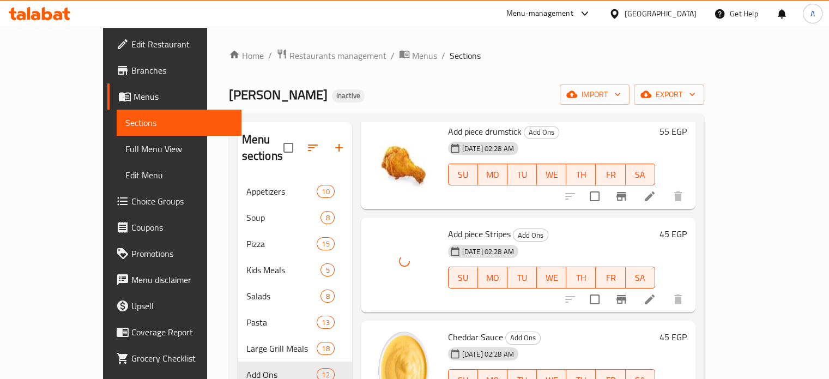
click at [552, 32] on div "Home / Restaurants management / Menus / Sections pablo Inactive import export M…" at bounding box center [466, 279] width 519 height 505
click at [439, 75] on div "Home / Restaurants management / Menus / Sections pablo Inactive import export M…" at bounding box center [467, 279] width 476 height 461
